Goal: Transaction & Acquisition: Purchase product/service

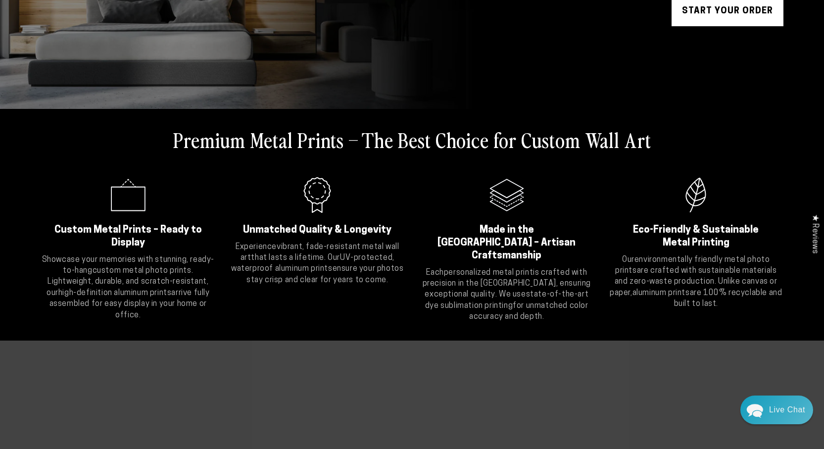
scroll to position [275, 0]
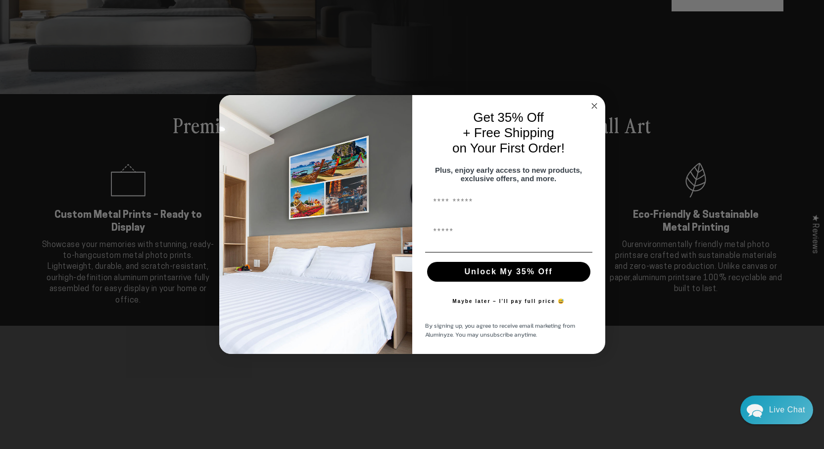
click at [597, 101] on circle "Close dialog" at bounding box center [593, 105] width 11 height 11
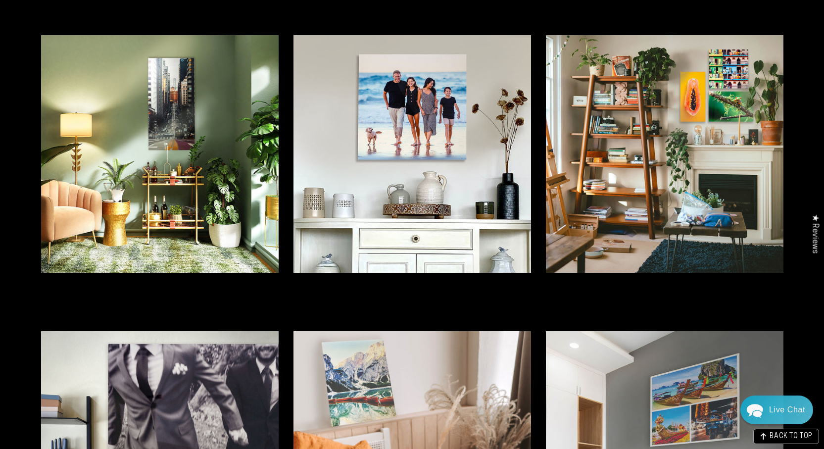
scroll to position [2113, 0]
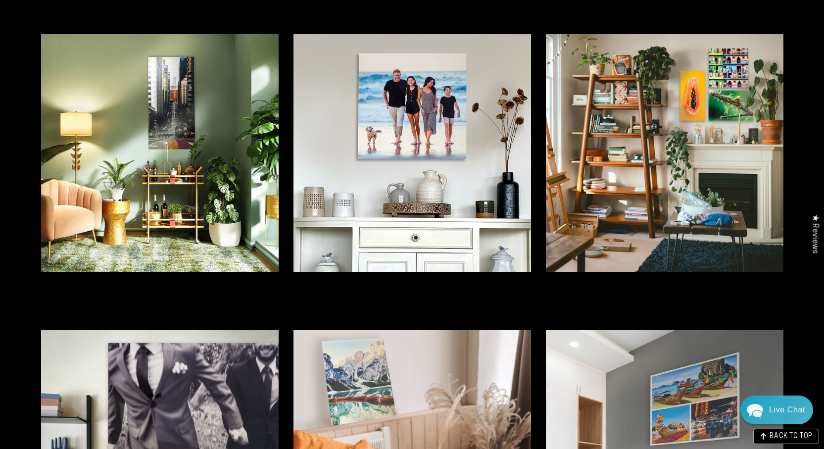
click at [401, 102] on img at bounding box center [412, 153] width 238 height 238
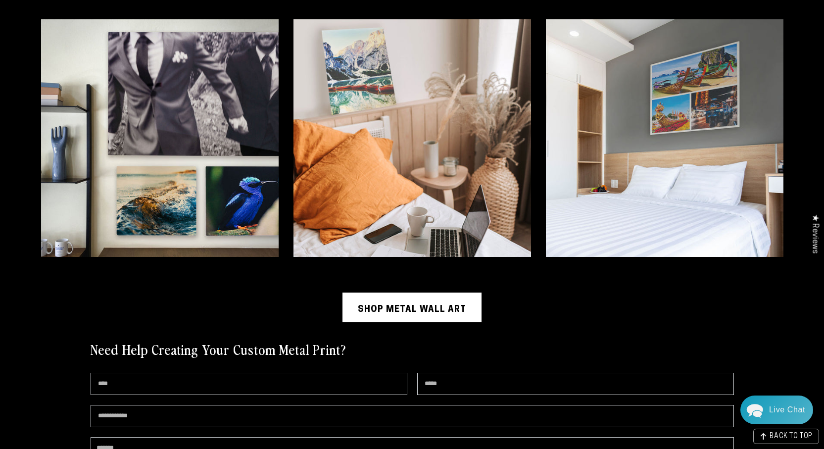
scroll to position [2436, 0]
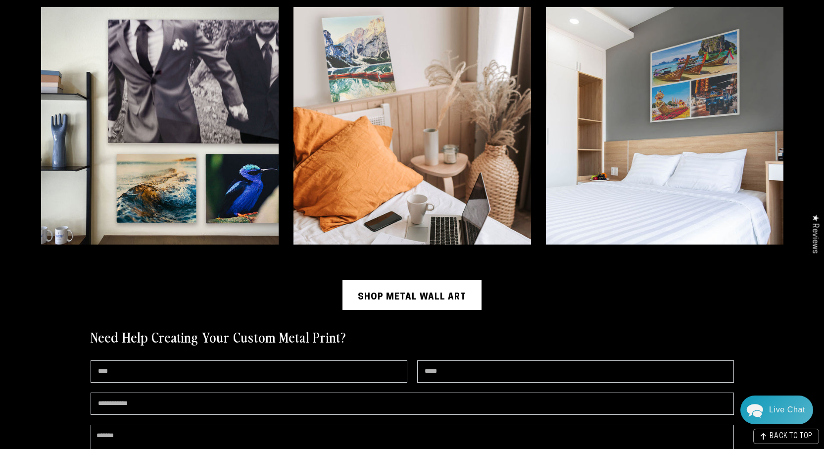
click at [373, 290] on link "Shop Metal Wall Art" at bounding box center [411, 295] width 139 height 30
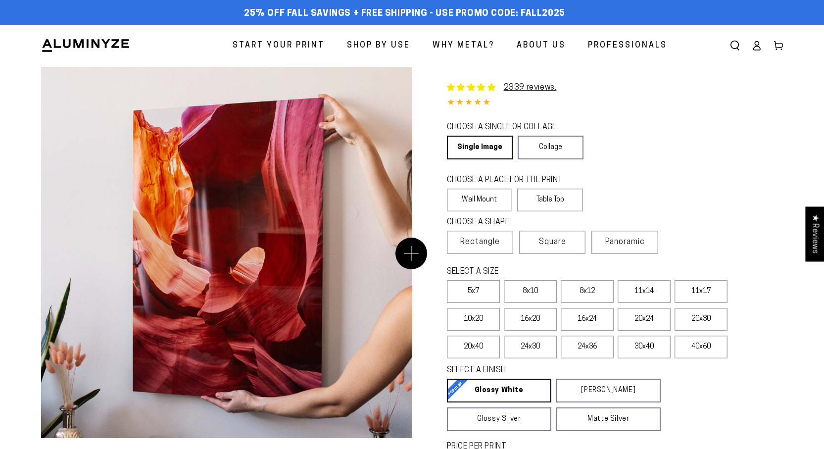
select select "**********"
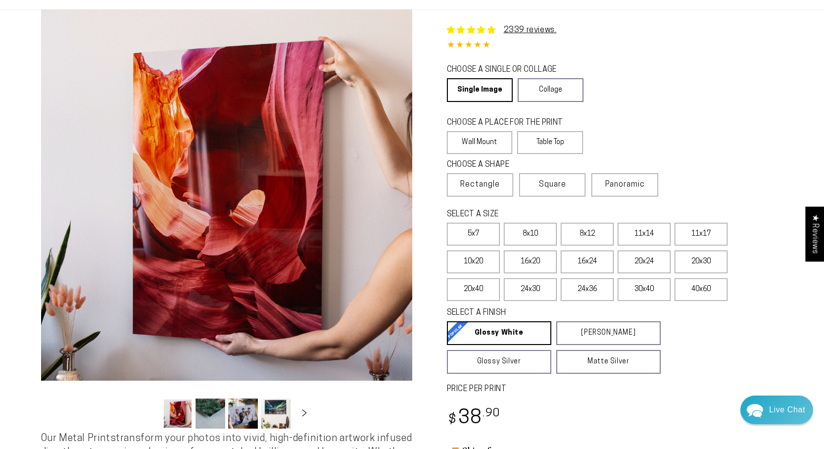
scroll to position [57, 0]
click at [585, 291] on label "24x36" at bounding box center [587, 289] width 53 height 23
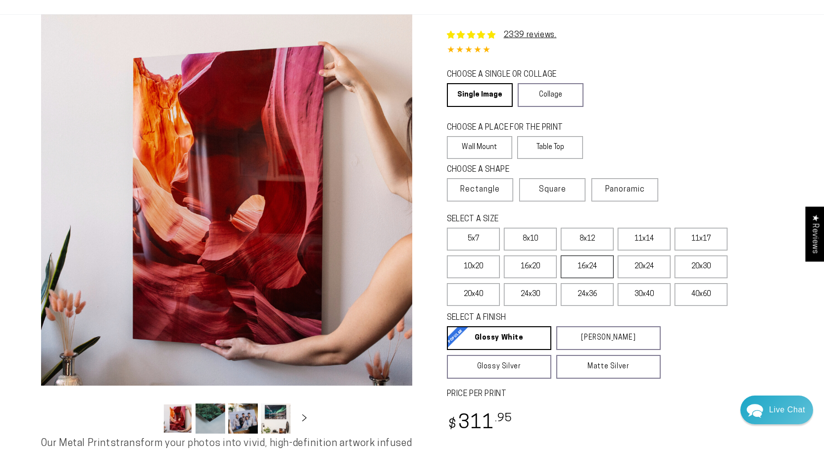
click at [588, 266] on label "16x24" at bounding box center [587, 266] width 53 height 23
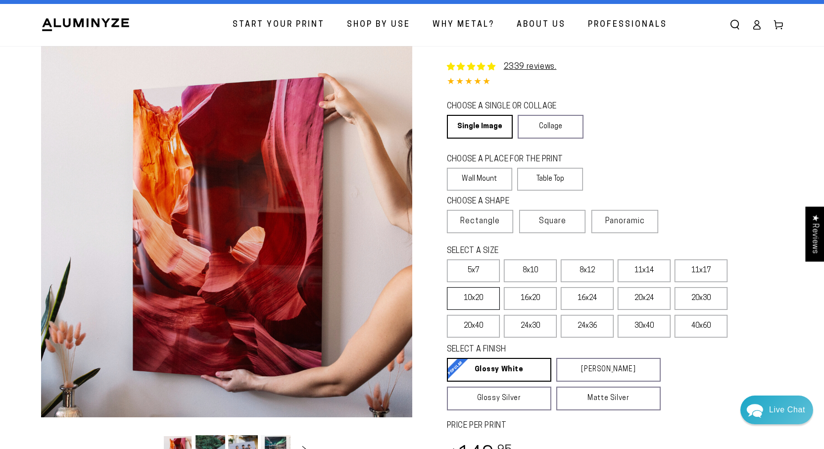
scroll to position [21, 0]
click at [473, 300] on label "10x20" at bounding box center [473, 298] width 53 height 23
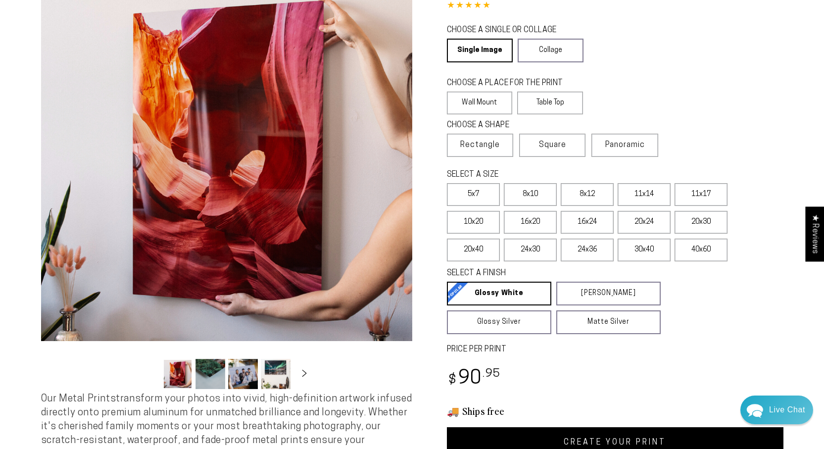
scroll to position [97, 0]
click at [637, 251] on label "30x40" at bounding box center [644, 250] width 53 height 23
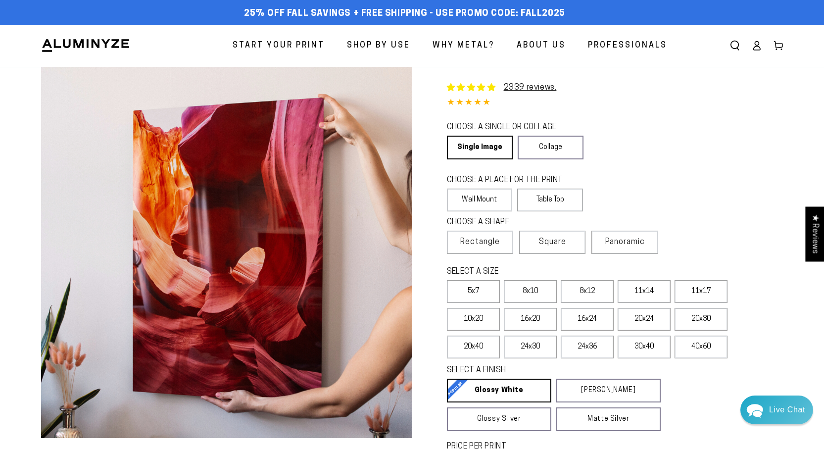
scroll to position [1, 0]
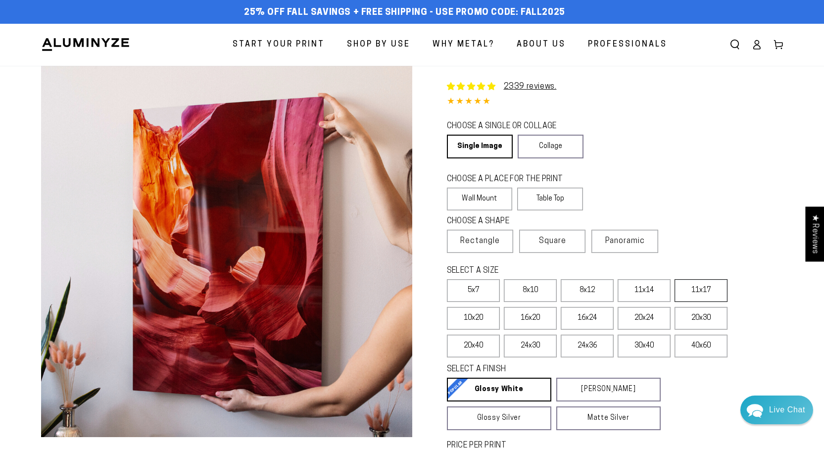
click at [701, 289] on label "11x17" at bounding box center [700, 290] width 53 height 23
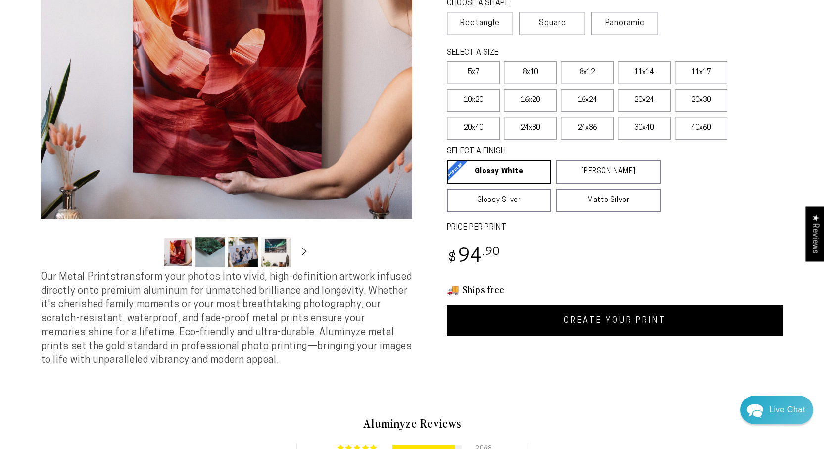
scroll to position [223, 0]
